Goal: Information Seeking & Learning: Learn about a topic

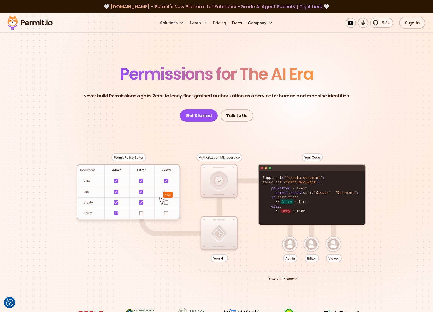
click at [141, 75] on span "Permissions for The AI Era" at bounding box center [216, 74] width 193 height 23
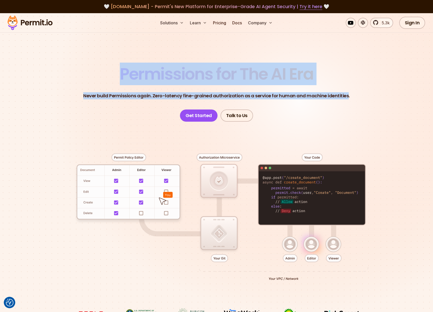
drag, startPoint x: 141, startPoint y: 75, endPoint x: 335, endPoint y: 97, distance: 196.1
click at [335, 97] on header "Permissions for The AI Era Never build Permissions again. Zero-latency fine-gra…" at bounding box center [216, 94] width 355 height 56
click at [335, 97] on p "Never build Permissions again. Zero-latency fine-grained authorization as a ser…" at bounding box center [216, 95] width 266 height 7
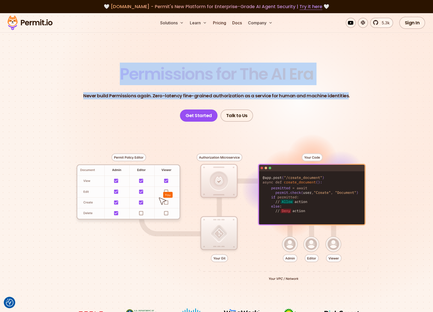
drag, startPoint x: 335, startPoint y: 97, endPoint x: 143, endPoint y: 75, distance: 193.3
click at [143, 75] on header "Permissions for The AI Era Never build Permissions again. Zero-latency fine-gra…" at bounding box center [216, 94] width 355 height 56
click at [143, 75] on span "Permissions for The AI Era" at bounding box center [216, 74] width 193 height 23
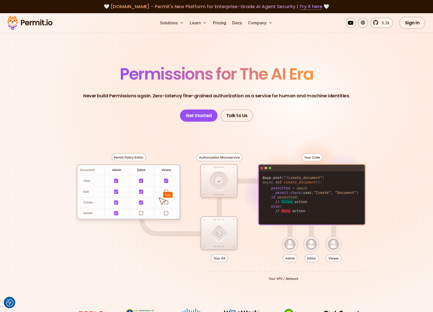
click at [48, 92] on header "Permissions for The AI Era Never build Permissions again. Zero-latency fine-gra…" at bounding box center [216, 94] width 355 height 56
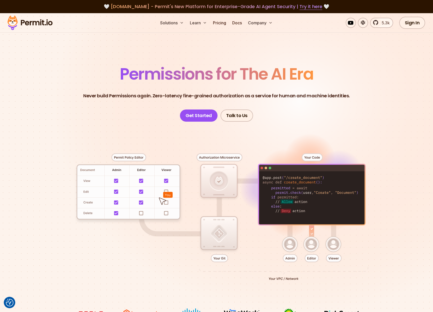
click at [133, 67] on span "Permissions for The AI Era" at bounding box center [216, 74] width 193 height 23
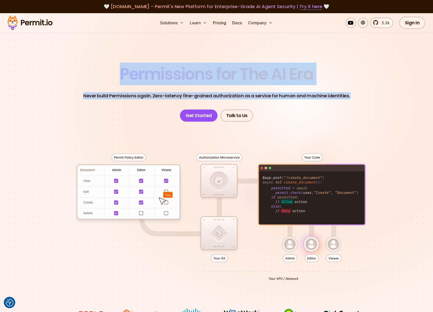
drag, startPoint x: 133, startPoint y: 67, endPoint x: 395, endPoint y: 94, distance: 263.5
click at [395, 94] on section "Permissions for The AI Era Never build Permissions again. Zero-latency fine-gra…" at bounding box center [216, 180] width 433 height 335
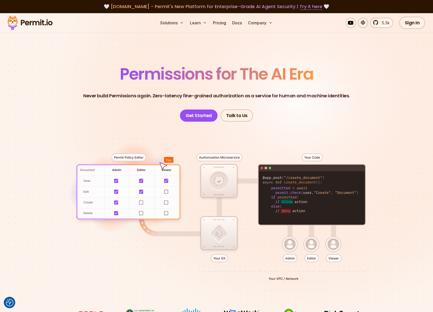
click at [178, 75] on span "Permissions for The AI Era" at bounding box center [216, 74] width 193 height 23
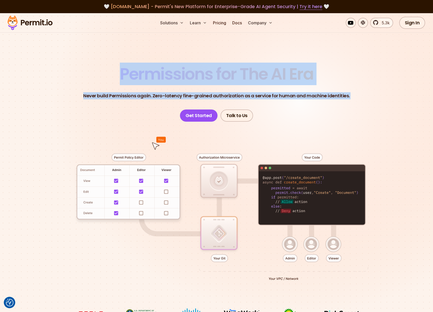
drag, startPoint x: 178, startPoint y: 75, endPoint x: 359, endPoint y: 97, distance: 183.2
click at [359, 97] on header "Permissions for The AI Era Never build Permissions again. Zero-latency fine-gra…" at bounding box center [216, 94] width 355 height 56
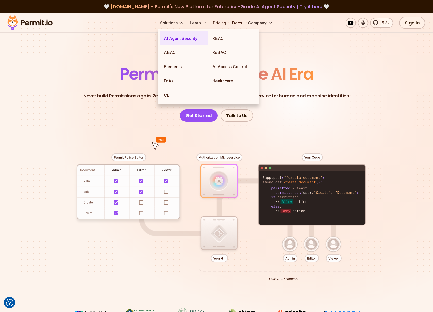
click at [176, 39] on link "AI Agent Security" at bounding box center [184, 38] width 48 height 14
